Goal: Task Accomplishment & Management: Use online tool/utility

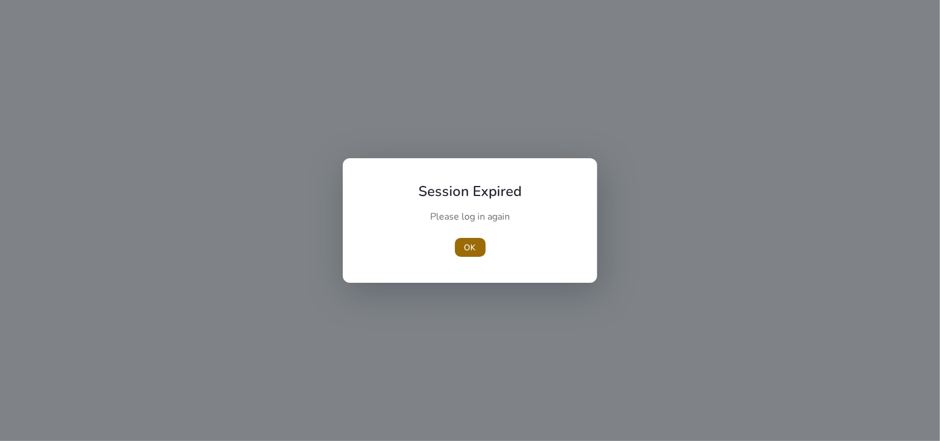
click at [471, 249] on span "OK" at bounding box center [470, 247] width 12 height 12
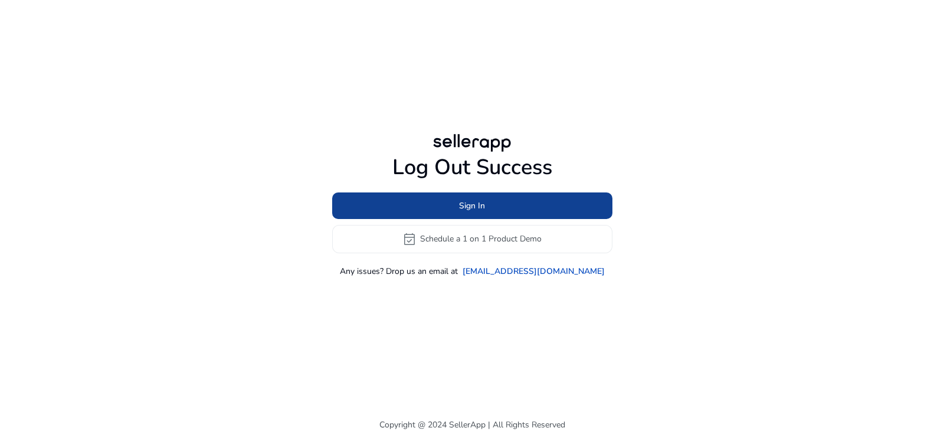
click at [490, 207] on span at bounding box center [472, 205] width 280 height 28
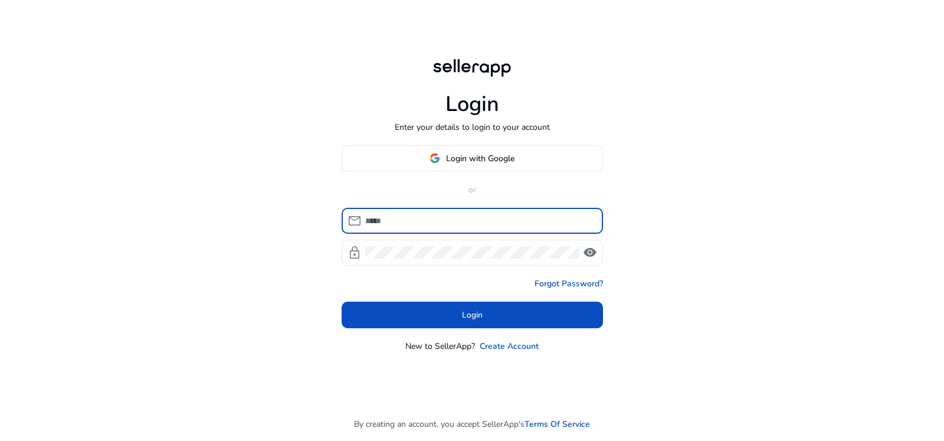
type input "**********"
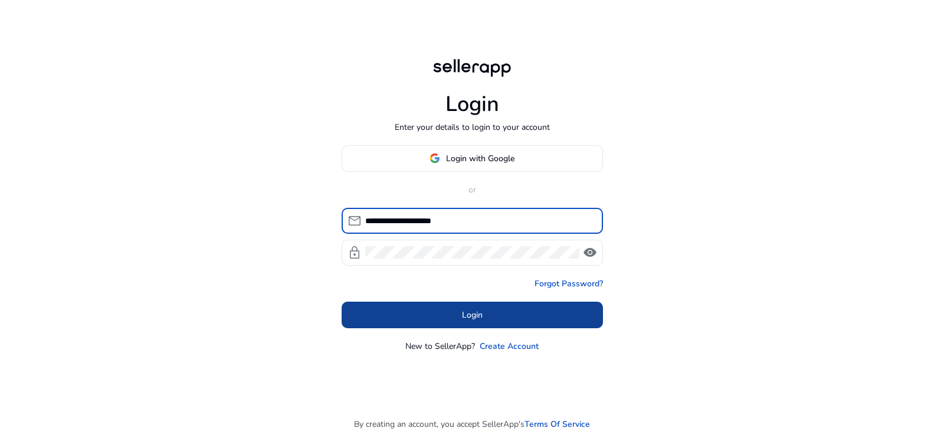
click at [500, 311] on span at bounding box center [472, 314] width 261 height 28
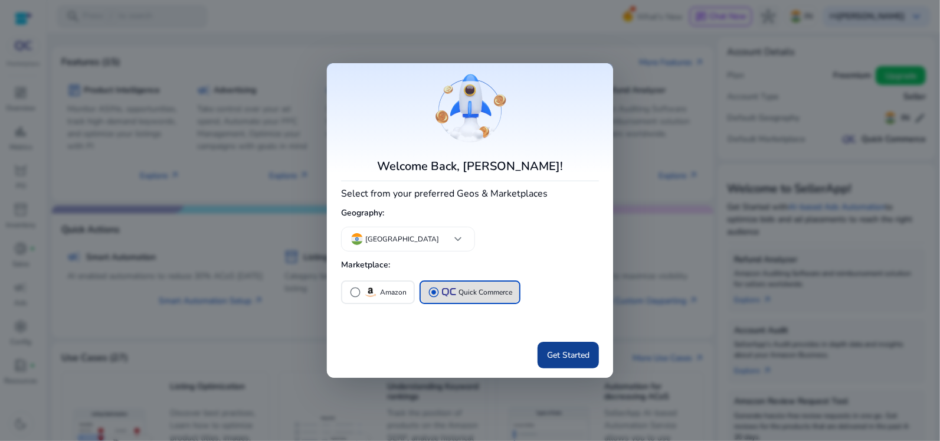
click at [547, 358] on span "Get Started" at bounding box center [568, 355] width 42 height 12
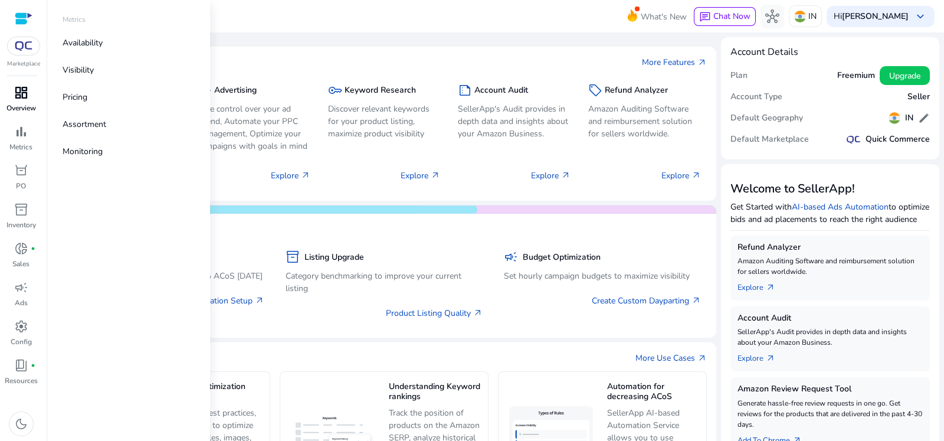
click at [24, 105] on p "Overview" at bounding box center [20, 108] width 29 height 11
click at [83, 67] on p "Visibility" at bounding box center [78, 70] width 31 height 12
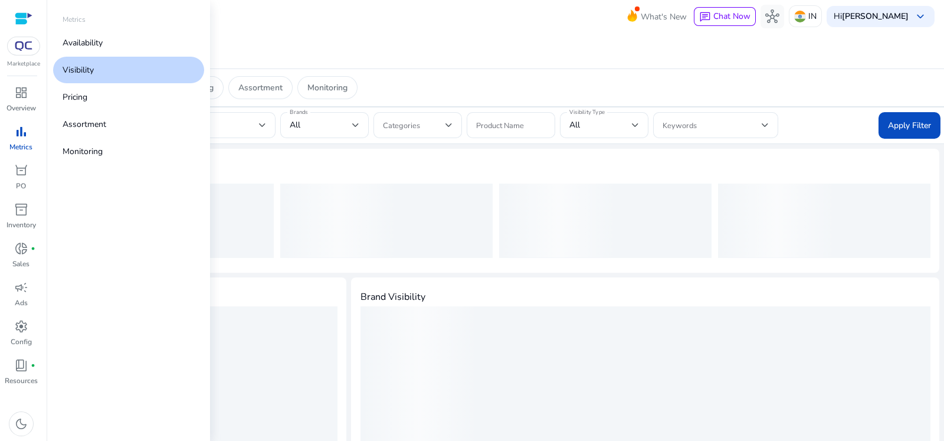
click at [173, 68] on link "Visibility" at bounding box center [128, 70] width 151 height 27
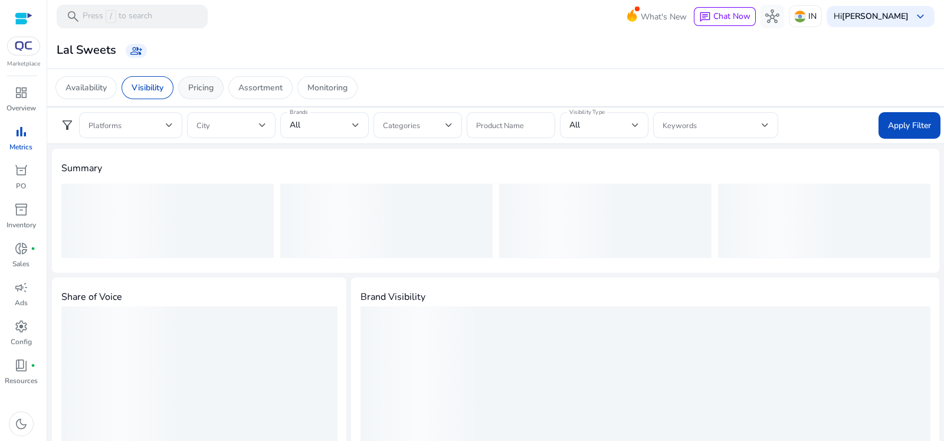
drag, startPoint x: 208, startPoint y: 89, endPoint x: 214, endPoint y: 97, distance: 10.1
click at [208, 89] on p "Pricing" at bounding box center [200, 87] width 25 height 12
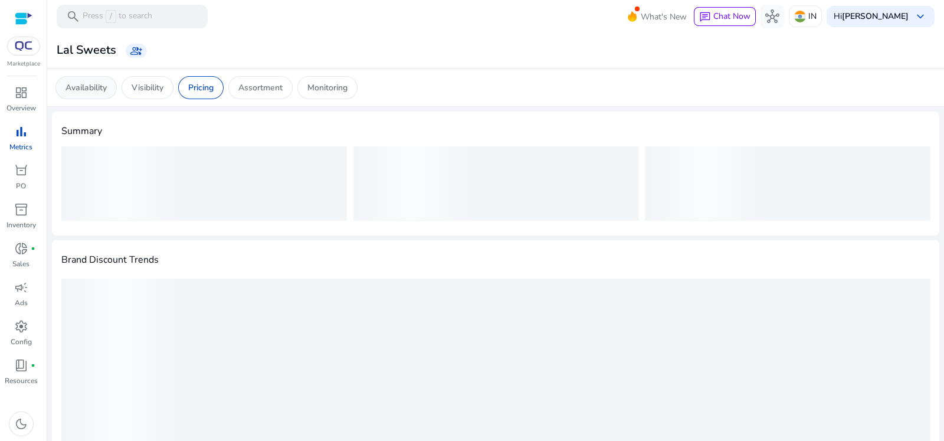
click at [87, 87] on p "Availability" at bounding box center [85, 87] width 41 height 12
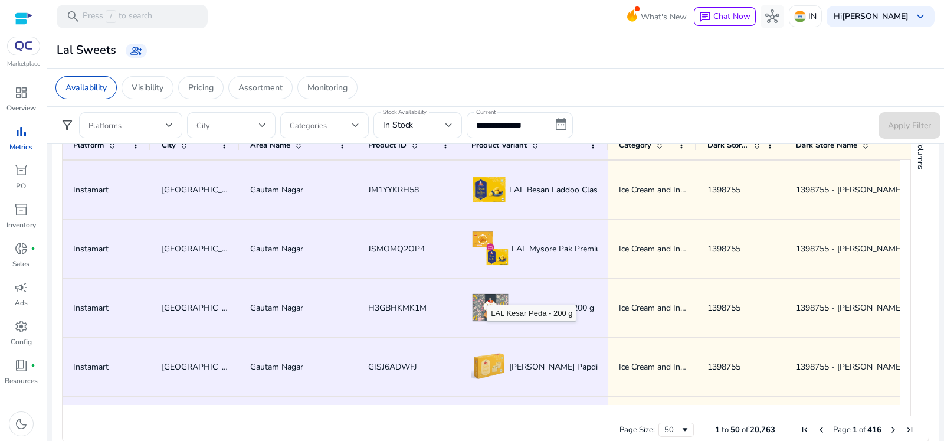
scroll to position [294, 0]
click at [153, 77] on div "Visibility" at bounding box center [148, 87] width 52 height 23
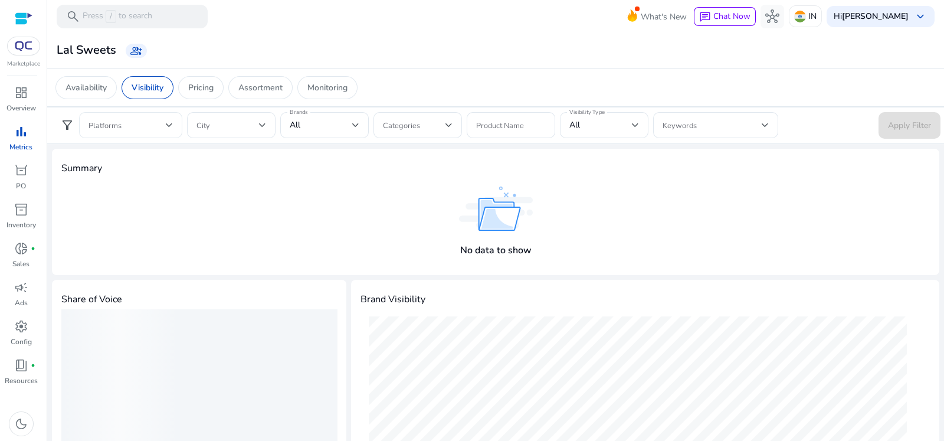
drag, startPoint x: 133, startPoint y: 116, endPoint x: 139, endPoint y: 118, distance: 6.7
click at [133, 115] on div at bounding box center [130, 125] width 84 height 26
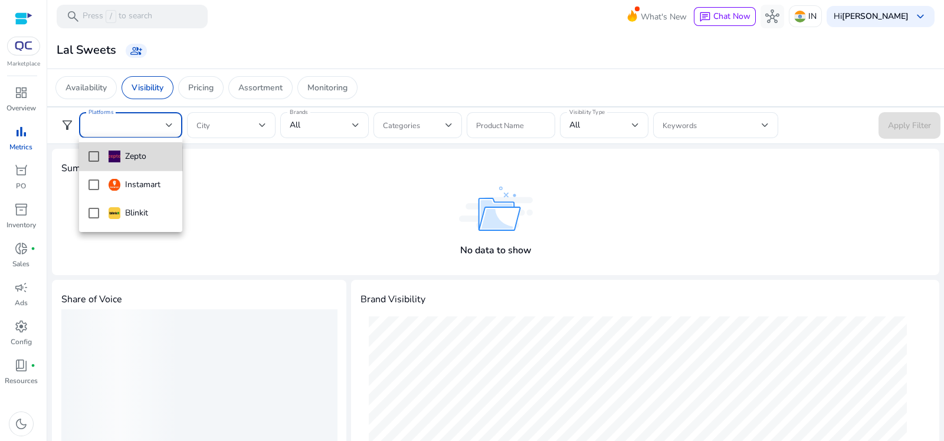
click at [94, 161] on mat-pseudo-checkbox at bounding box center [93, 156] width 11 height 11
click at [91, 189] on mat-pseudo-checkbox at bounding box center [93, 184] width 11 height 11
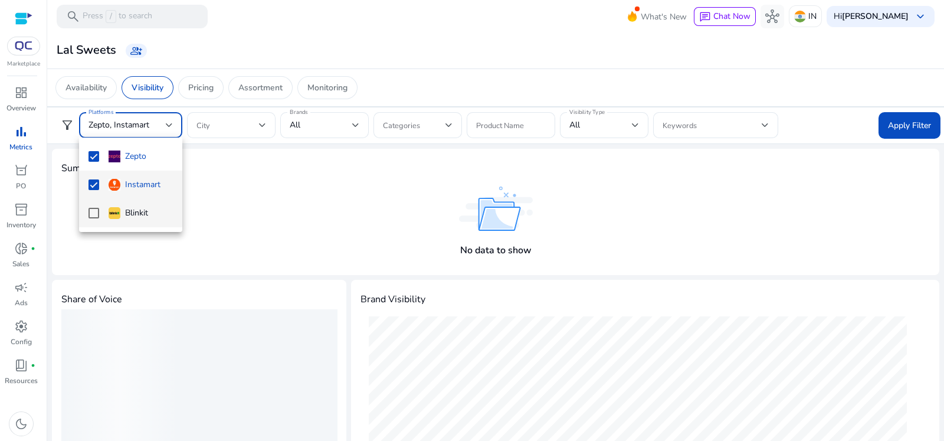
click at [93, 219] on mat-option "Blinkit" at bounding box center [130, 213] width 103 height 28
click at [88, 184] on mat-pseudo-checkbox at bounding box center [93, 184] width 11 height 11
click at [90, 208] on mat-pseudo-checkbox at bounding box center [93, 213] width 11 height 11
click at [911, 129] on div at bounding box center [472, 220] width 944 height 441
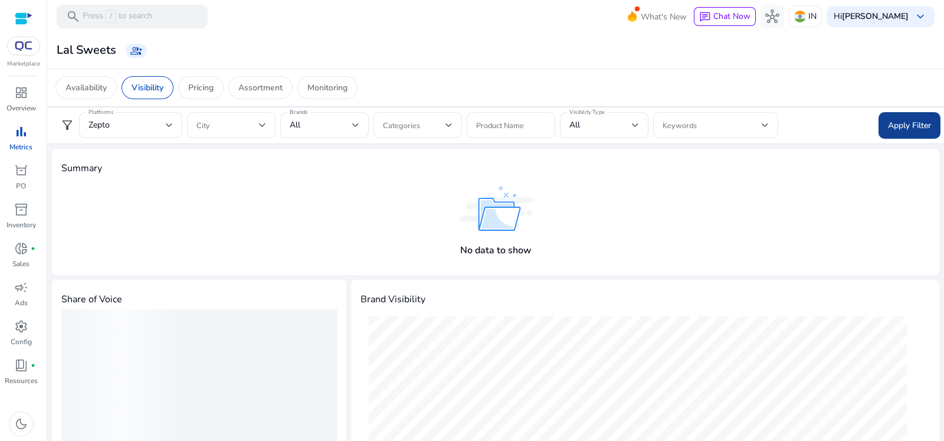
click at [914, 116] on span at bounding box center [909, 125] width 62 height 28
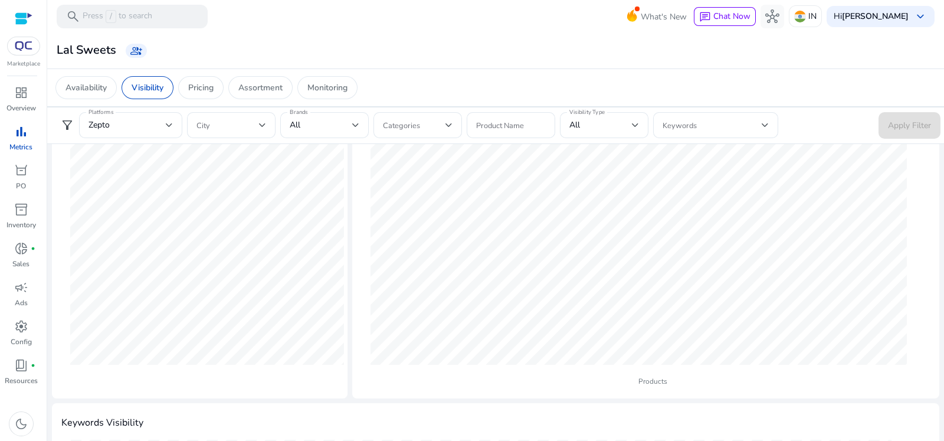
scroll to position [147, 0]
click at [148, 124] on div "Zepto" at bounding box center [126, 125] width 77 height 13
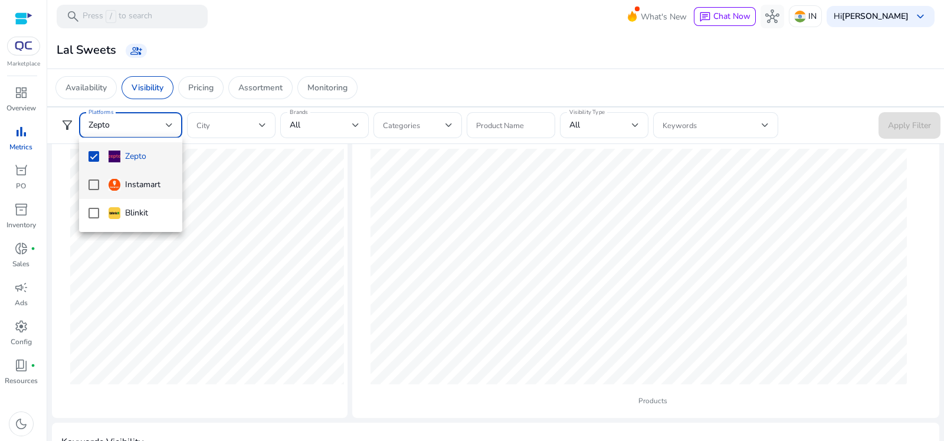
click at [96, 190] on mat-option "Instamart" at bounding box center [130, 184] width 103 height 28
click at [97, 156] on mat-pseudo-checkbox at bounding box center [93, 156] width 11 height 11
click at [905, 115] on div at bounding box center [472, 220] width 944 height 441
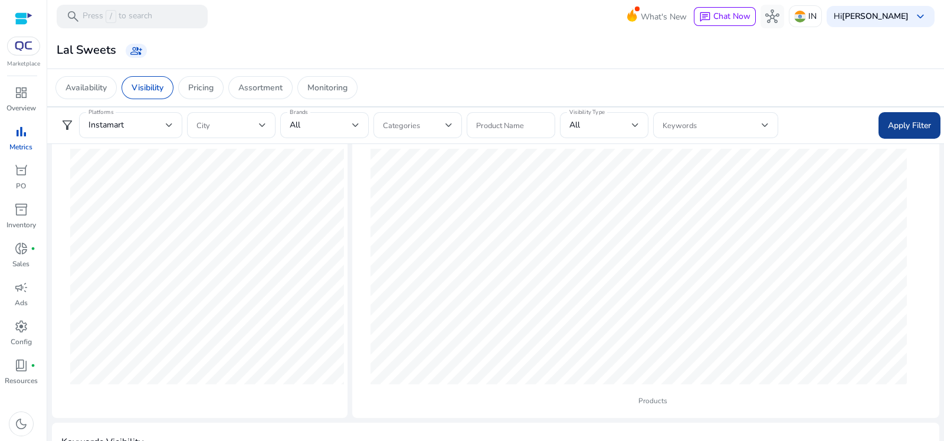
click at [917, 126] on span "Apply Filter" at bounding box center [909, 125] width 43 height 12
click at [357, 123] on div at bounding box center [355, 125] width 7 height 5
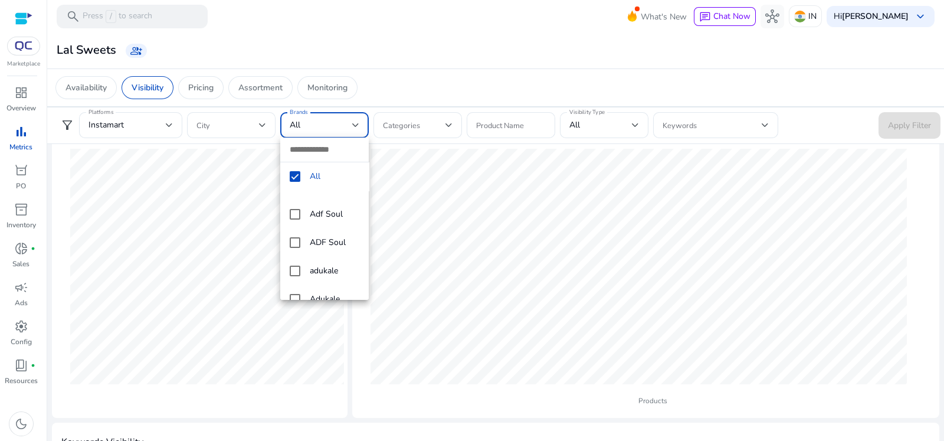
scroll to position [442, 0]
click at [437, 129] on div at bounding box center [472, 220] width 944 height 441
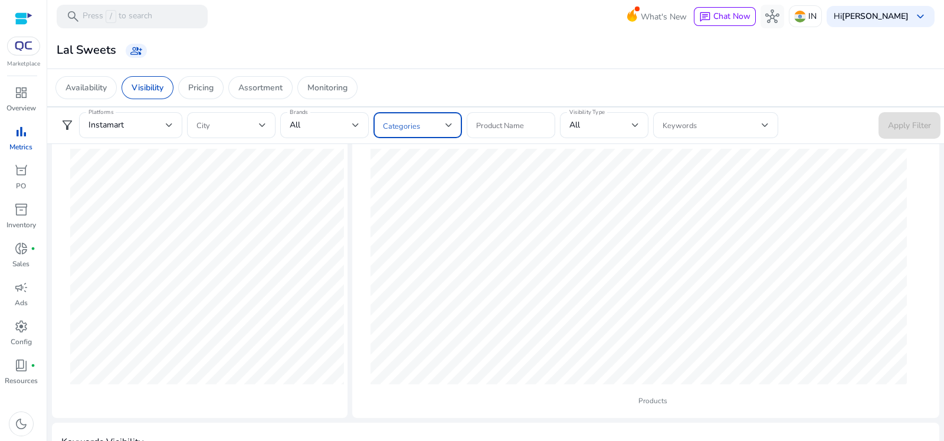
click at [435, 125] on span at bounding box center [414, 125] width 63 height 13
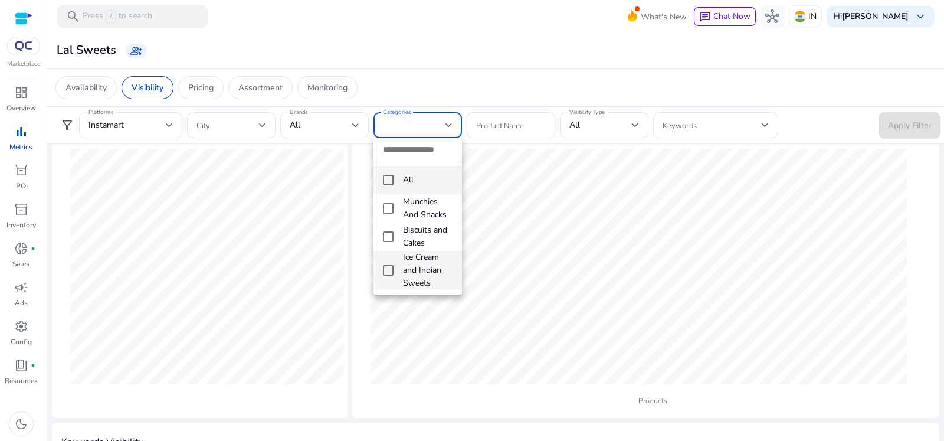
click at [384, 270] on mat-pseudo-checkbox at bounding box center [388, 270] width 11 height 11
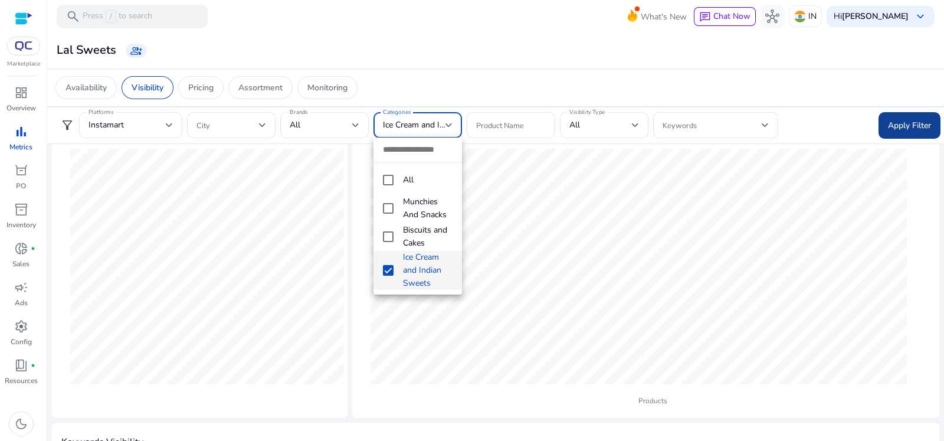
click at [911, 121] on div at bounding box center [472, 220] width 944 height 441
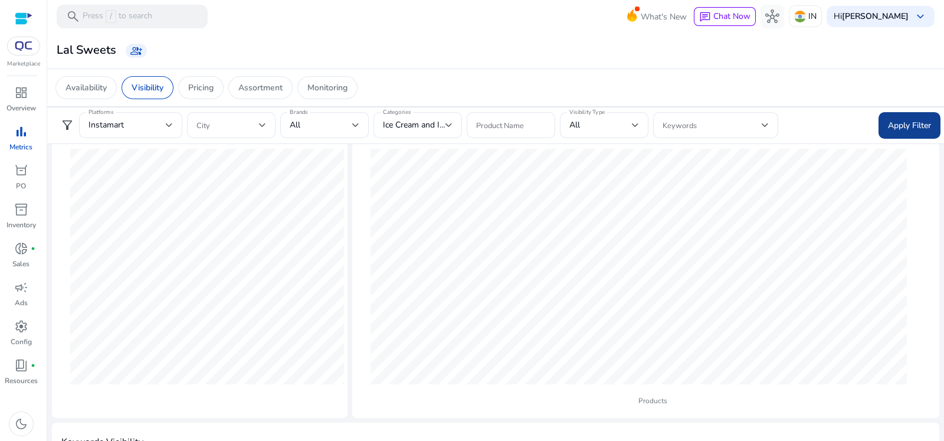
click at [900, 130] on span "Apply Filter" at bounding box center [909, 125] width 43 height 12
click at [150, 125] on div "Instamart" at bounding box center [126, 125] width 77 height 13
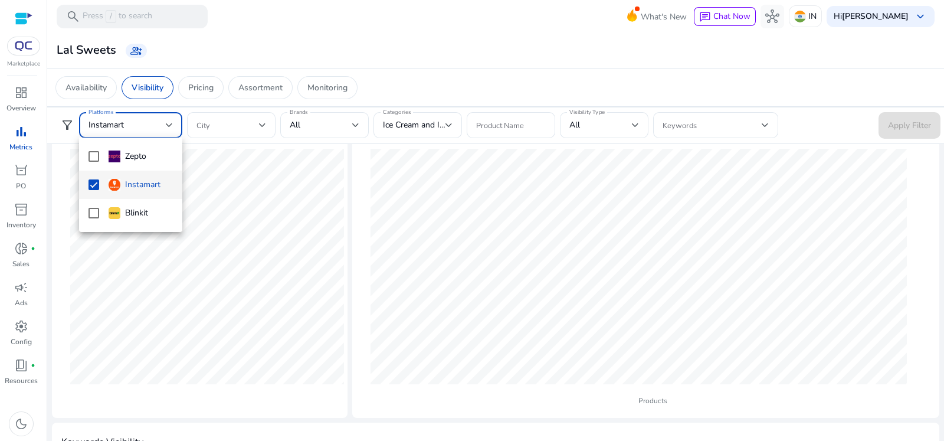
click at [91, 175] on mat-option "Instamart" at bounding box center [130, 184] width 103 height 28
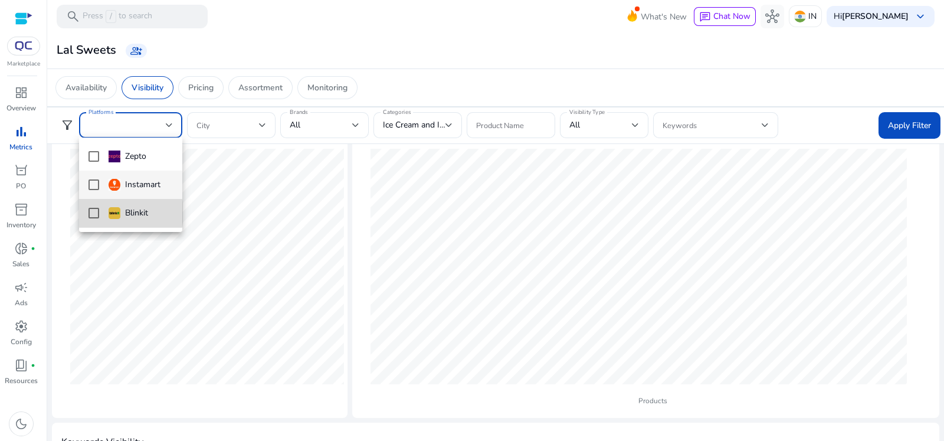
click at [93, 214] on mat-pseudo-checkbox at bounding box center [93, 213] width 11 height 11
click at [898, 118] on div at bounding box center [472, 220] width 944 height 441
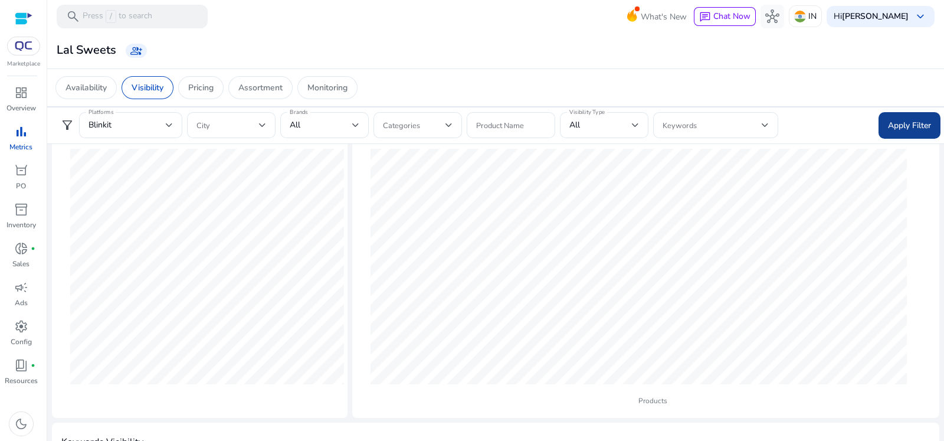
click at [899, 125] on span "Apply Filter" at bounding box center [909, 125] width 43 height 12
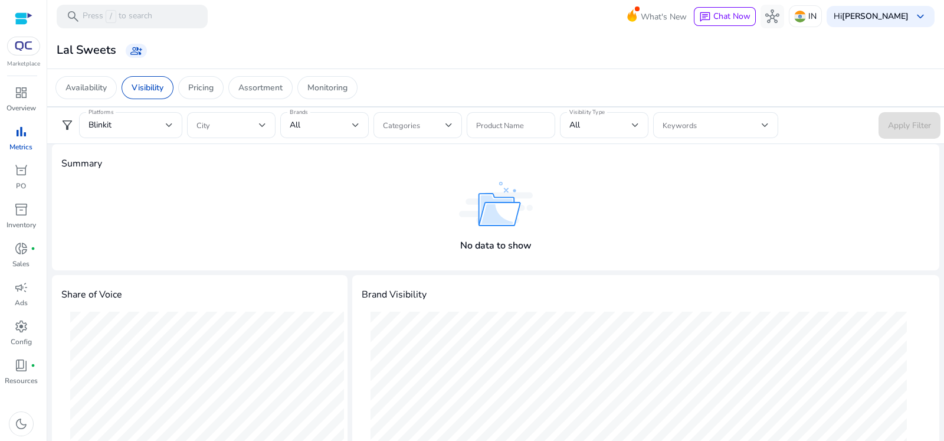
scroll to position [0, 0]
drag, startPoint x: 145, startPoint y: 136, endPoint x: 153, endPoint y: 136, distance: 8.8
click at [146, 136] on div "Blinkit" at bounding box center [130, 125] width 84 height 26
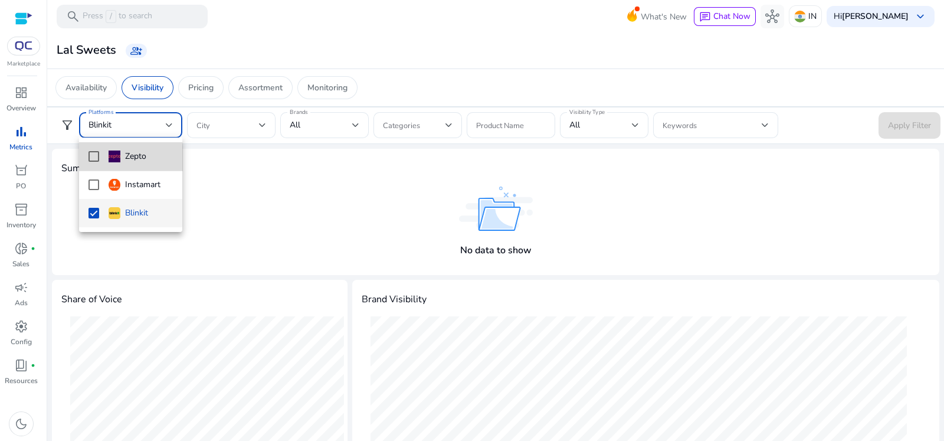
click at [94, 159] on mat-pseudo-checkbox at bounding box center [93, 156] width 11 height 11
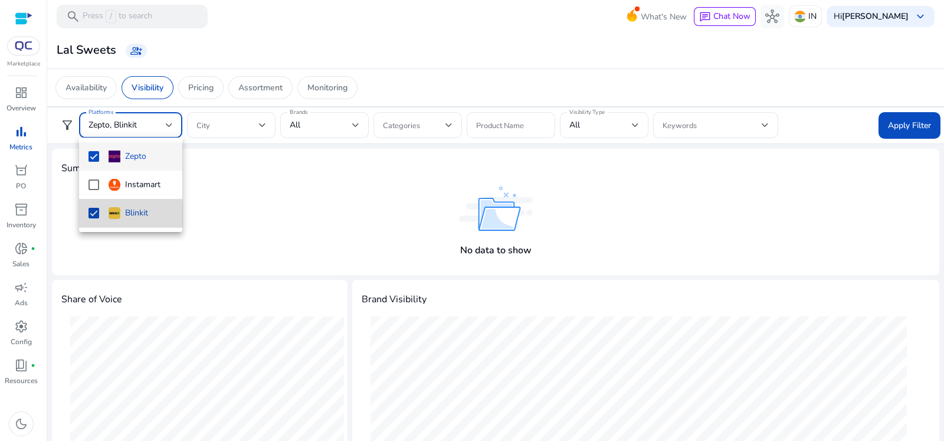
click at [100, 216] on mat-option "Blinkit" at bounding box center [130, 213] width 103 height 28
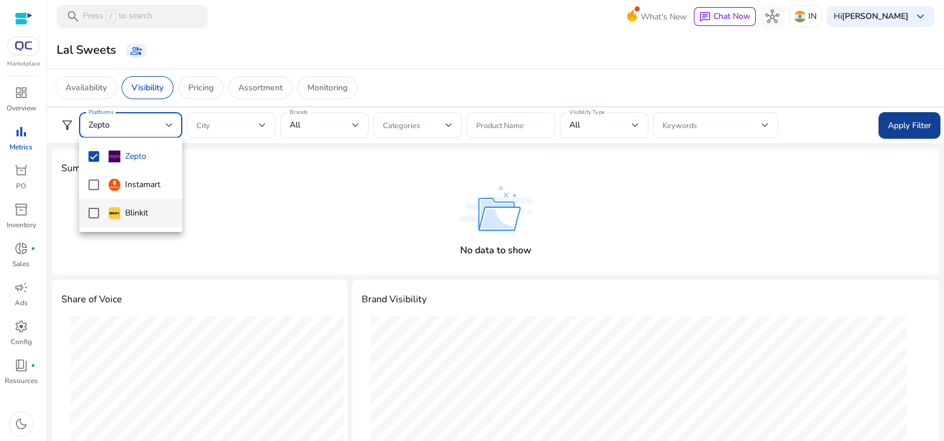
click at [888, 116] on div at bounding box center [472, 220] width 944 height 441
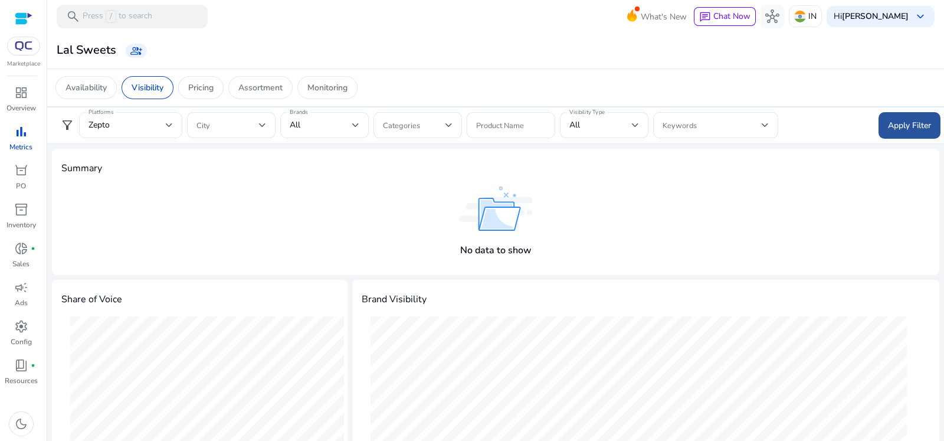
click at [888, 124] on span "Apply Filter" at bounding box center [909, 125] width 43 height 12
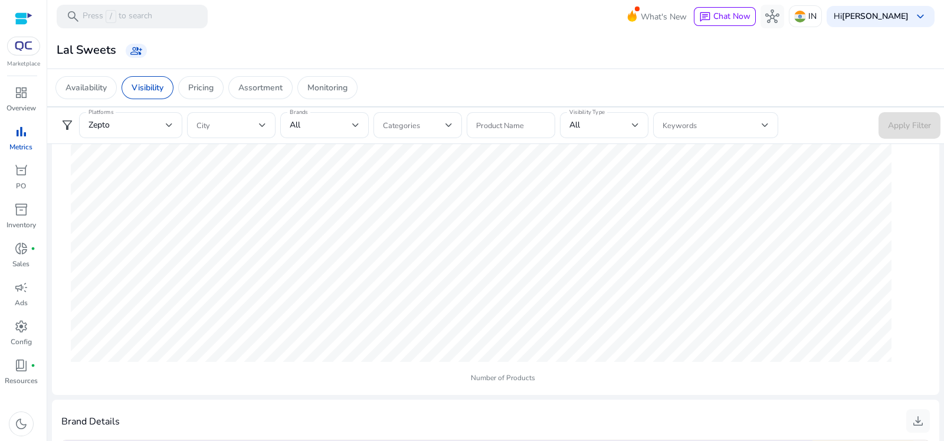
scroll to position [132, 0]
click at [422, 125] on span at bounding box center [414, 125] width 63 height 13
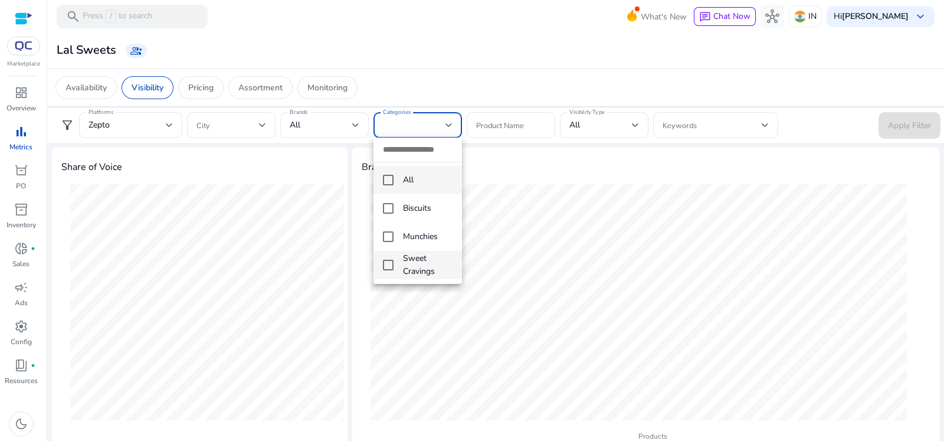
click at [392, 267] on mat-pseudo-checkbox at bounding box center [388, 265] width 11 height 11
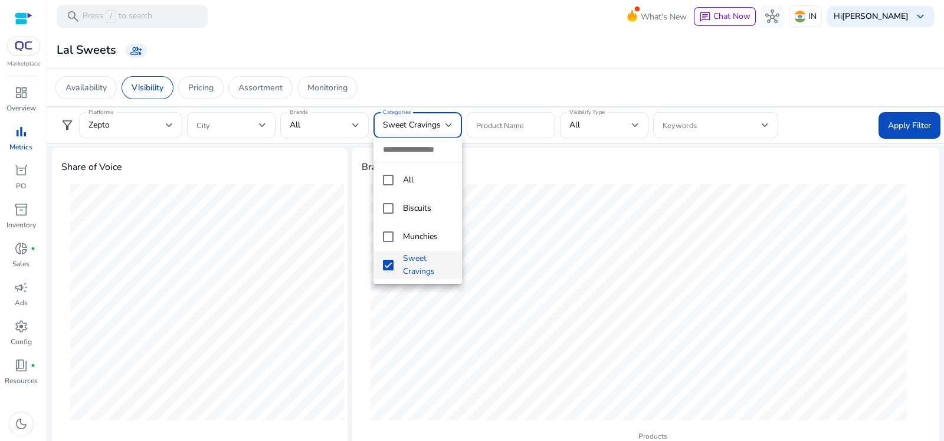
click at [126, 127] on div at bounding box center [472, 220] width 944 height 441
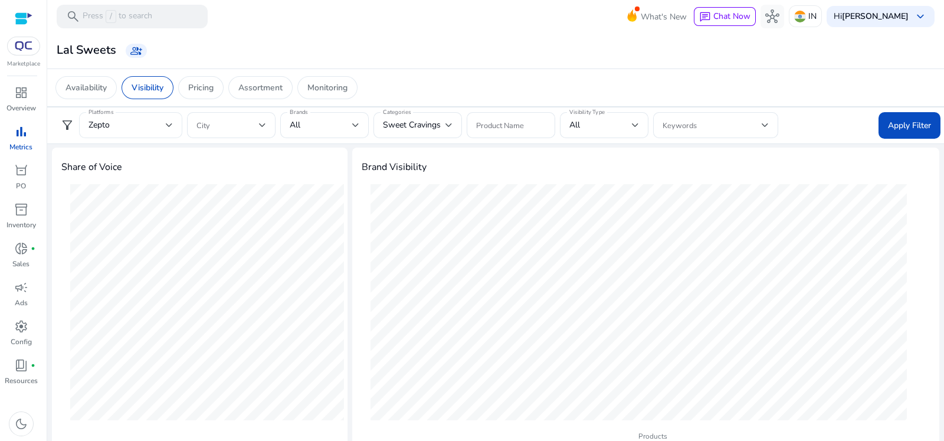
click at [153, 125] on div "Zepto" at bounding box center [126, 125] width 77 height 13
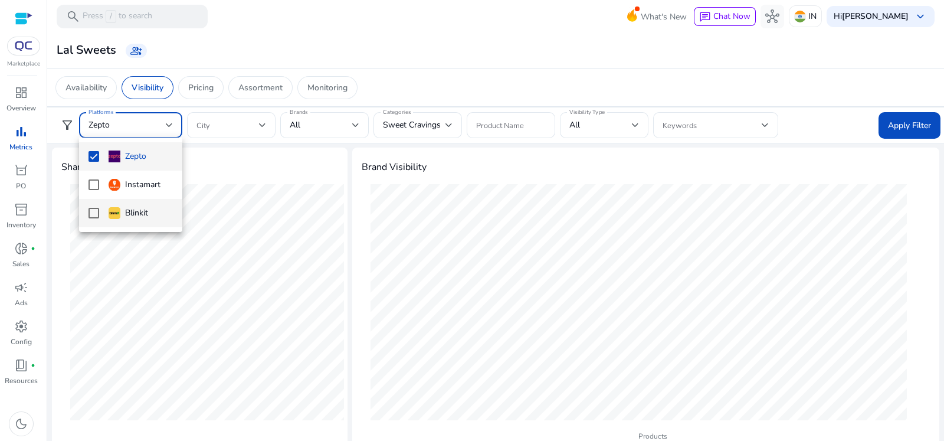
click at [94, 214] on mat-pseudo-checkbox at bounding box center [93, 213] width 11 height 11
click at [94, 152] on mat-pseudo-checkbox at bounding box center [93, 156] width 11 height 11
click at [421, 126] on div at bounding box center [472, 220] width 944 height 441
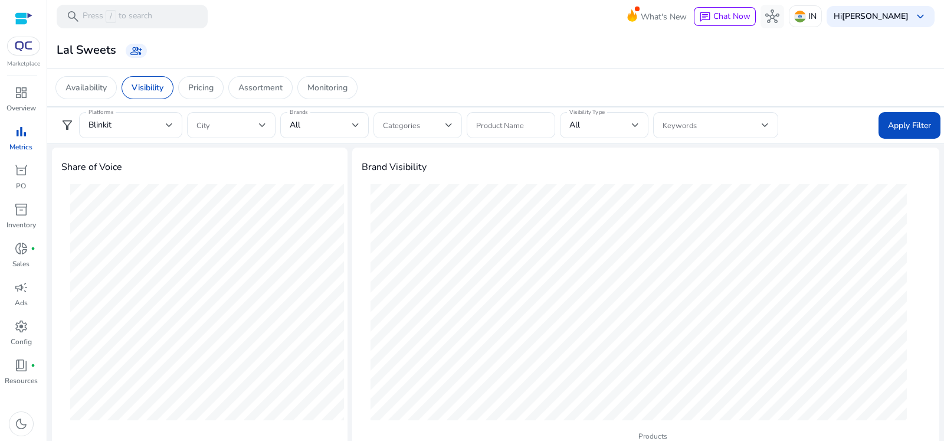
click at [428, 134] on div at bounding box center [418, 125] width 70 height 26
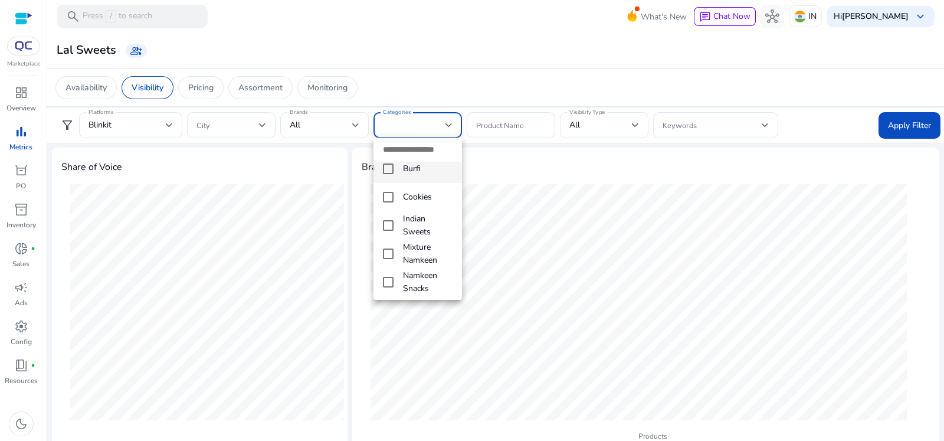
scroll to position [97, 0]
click at [396, 219] on mat-option "Indian Sweets" at bounding box center [417, 224] width 88 height 28
click at [917, 128] on div at bounding box center [472, 220] width 944 height 441
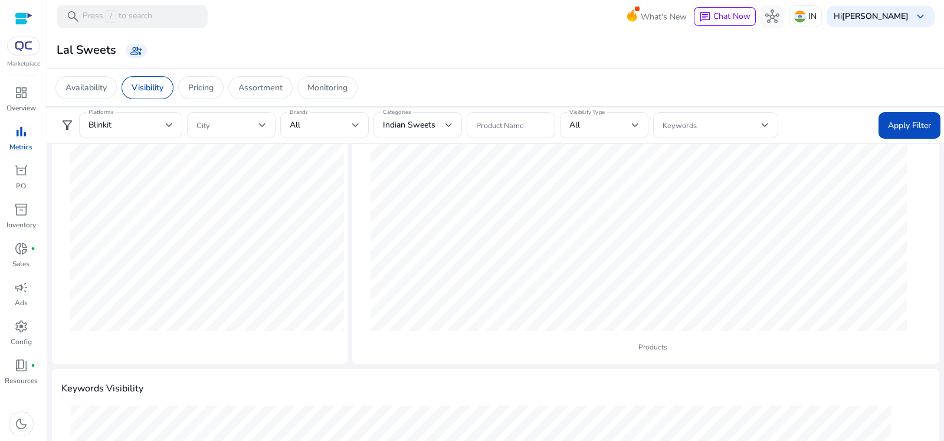
scroll to position [0, 0]
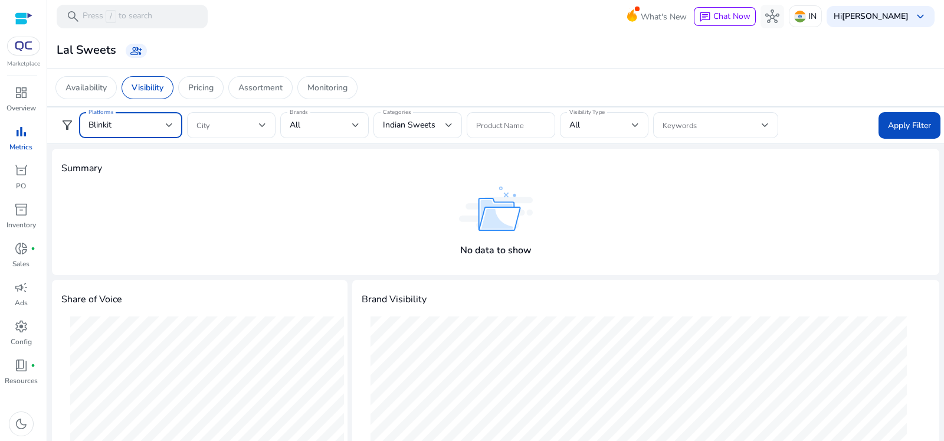
click at [142, 118] on div "Blinkit" at bounding box center [130, 125] width 84 height 14
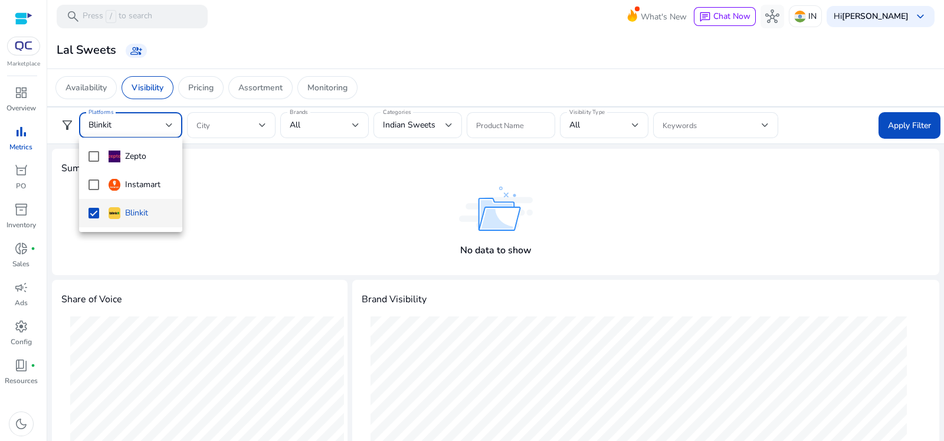
click at [248, 129] on div at bounding box center [472, 220] width 944 height 441
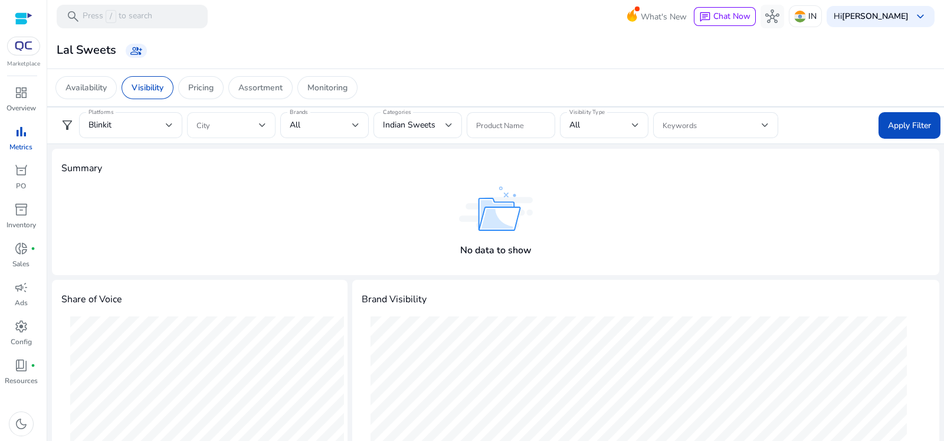
click at [246, 129] on span at bounding box center [227, 125] width 63 height 13
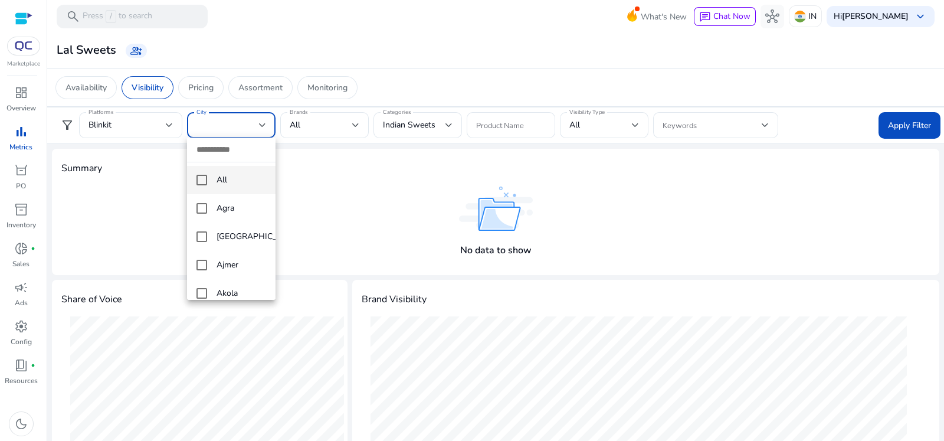
click at [396, 124] on div at bounding box center [472, 220] width 944 height 441
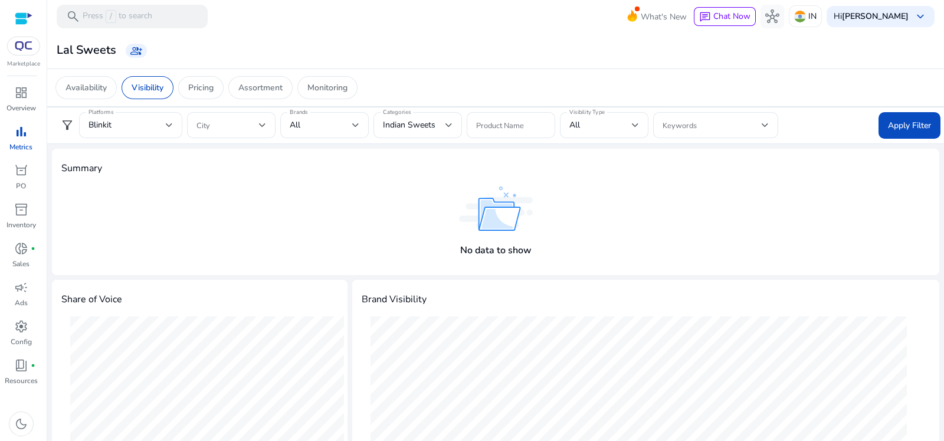
click at [397, 124] on span "Indian Sweets" at bounding box center [409, 124] width 53 height 11
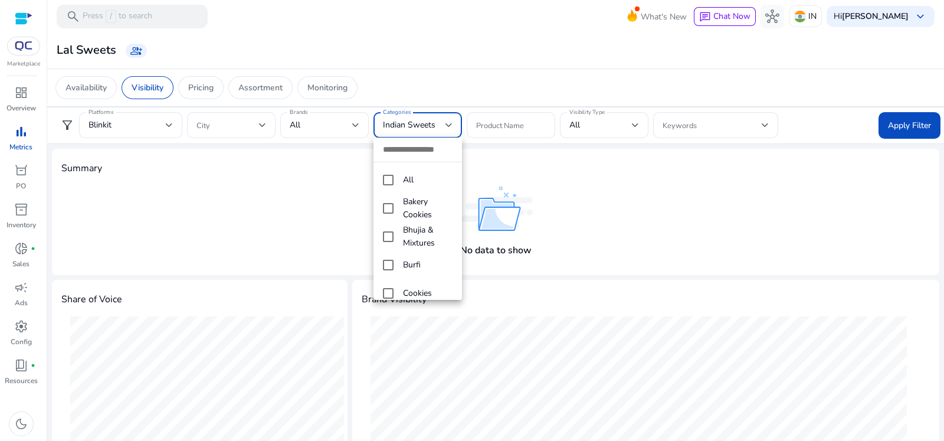
scroll to position [35, 0]
click at [386, 172] on mat-pseudo-checkbox at bounding box center [388, 173] width 11 height 11
click at [888, 122] on div at bounding box center [472, 220] width 944 height 441
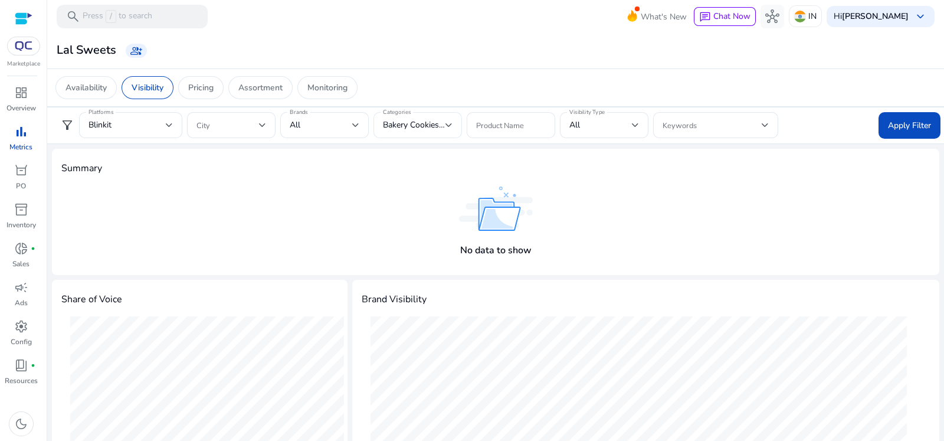
click at [413, 125] on span "Bakery Cookies, Indian Sweets" at bounding box center [439, 124] width 113 height 11
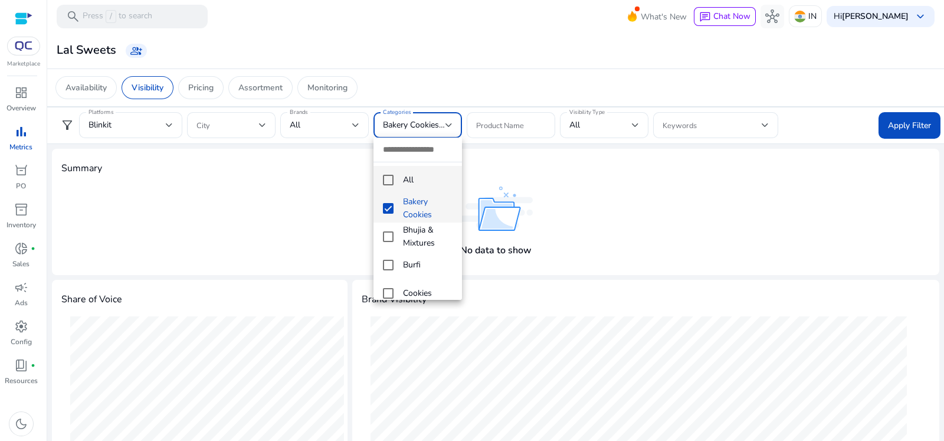
click at [383, 179] on mat-pseudo-checkbox at bounding box center [388, 180] width 11 height 11
click at [916, 125] on div at bounding box center [472, 220] width 944 height 441
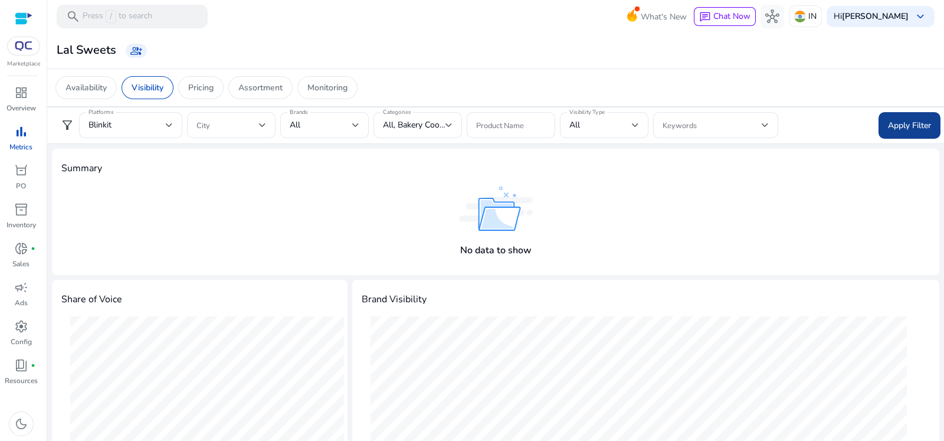
click at [890, 116] on span at bounding box center [909, 125] width 62 height 28
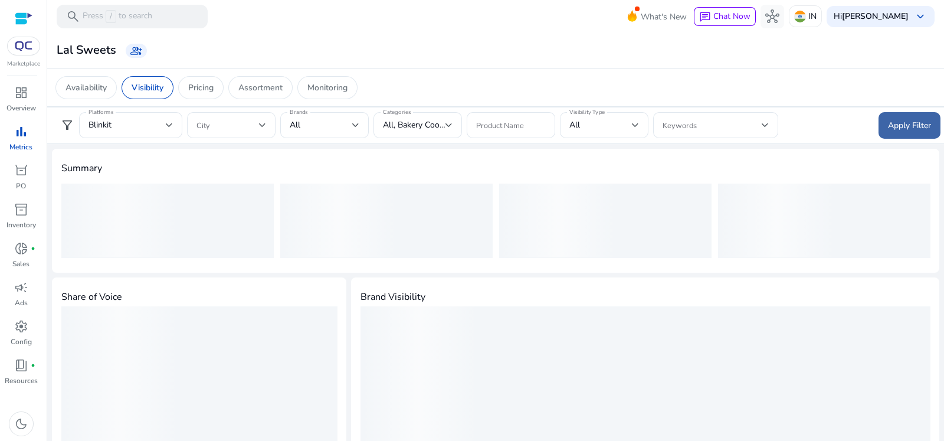
click at [893, 116] on span at bounding box center [909, 125] width 62 height 28
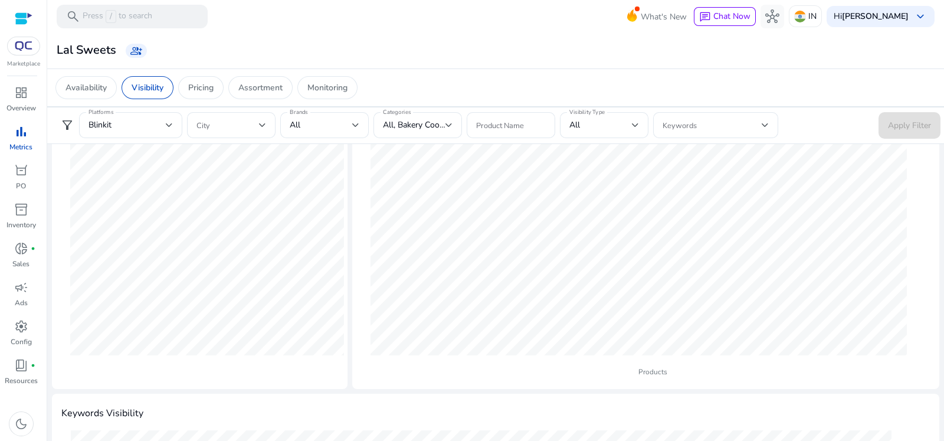
scroll to position [147, 0]
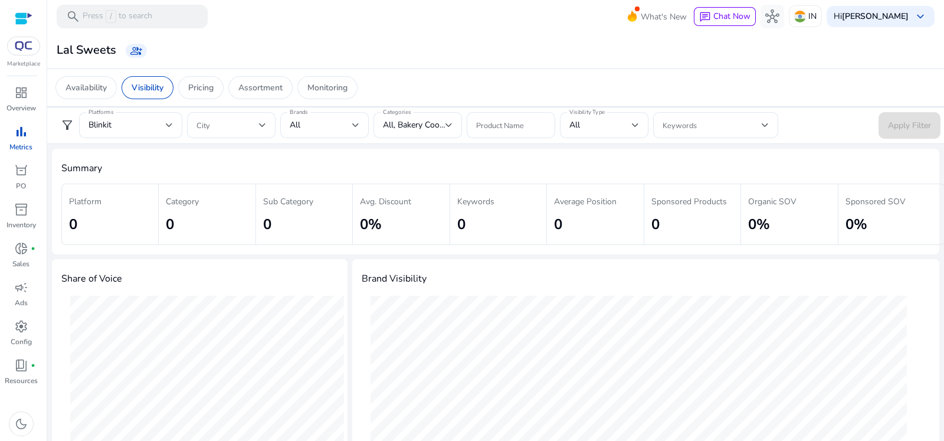
scroll to position [147, 0]
